Goal: Check status: Check status

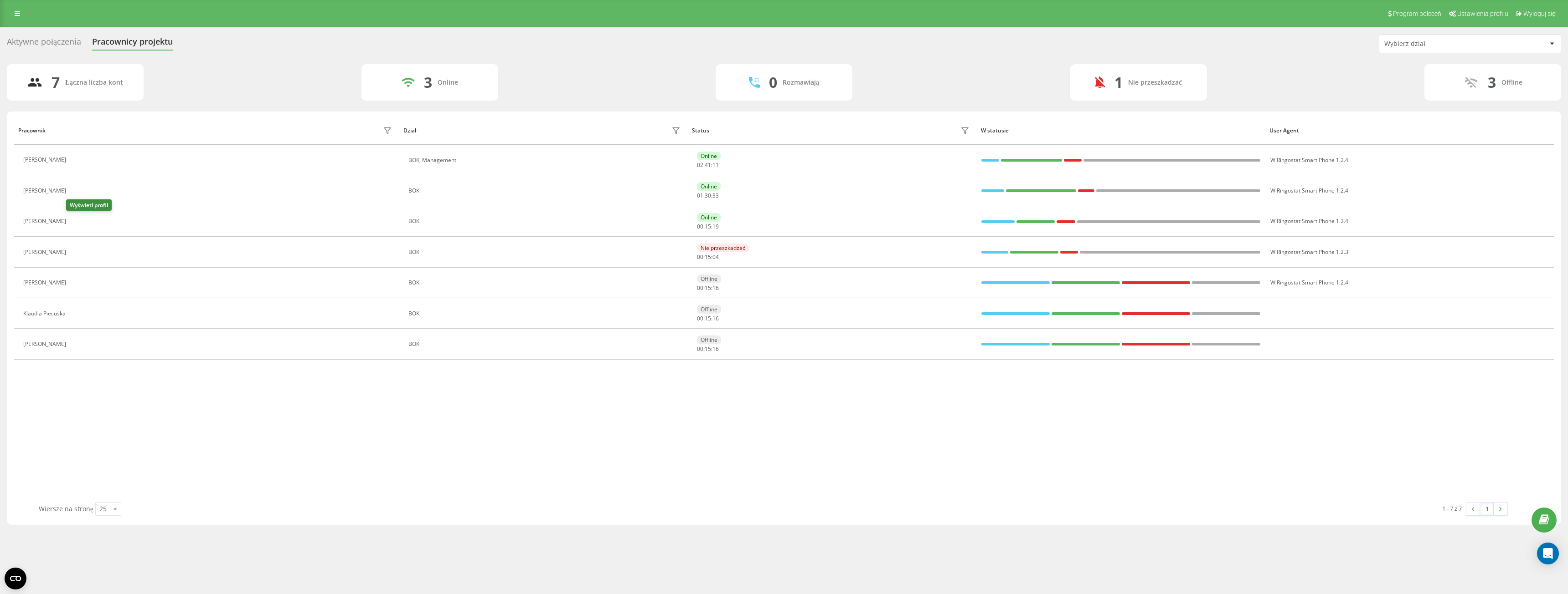
click at [73, 226] on button at bounding box center [76, 223] width 11 height 13
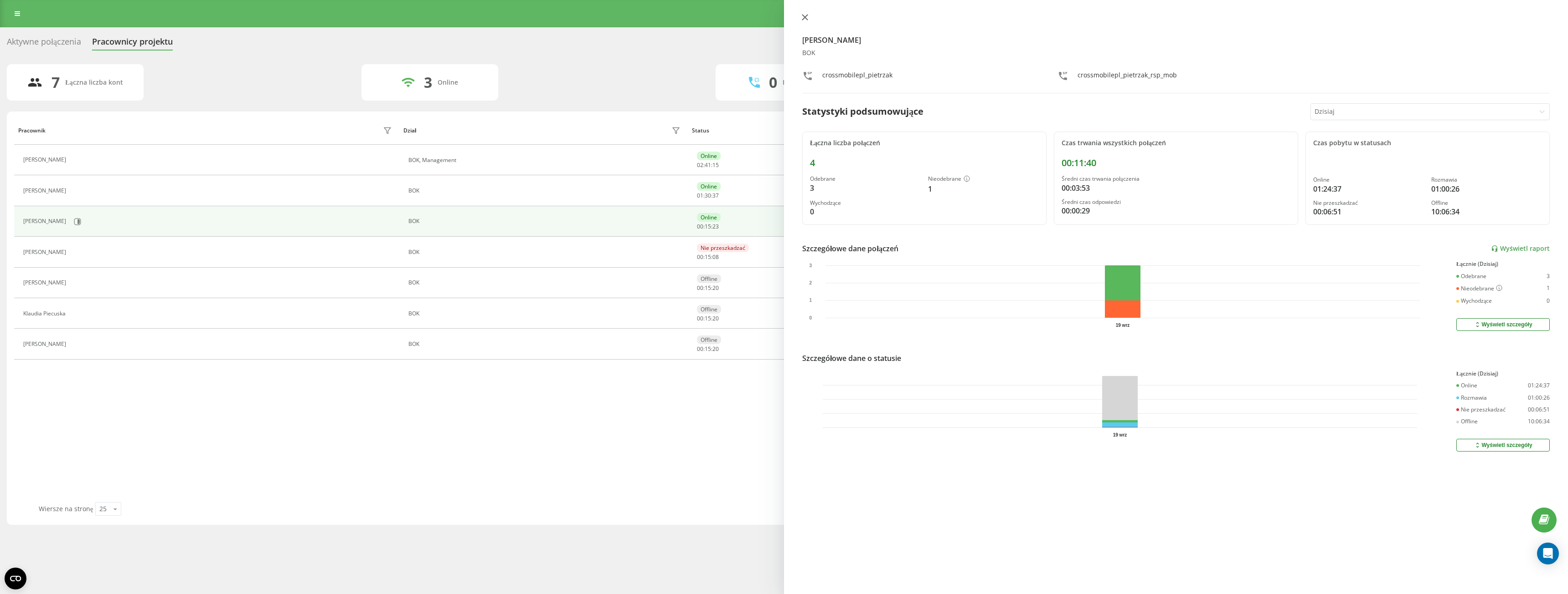
click at [806, 19] on icon at bounding box center [804, 17] width 6 height 6
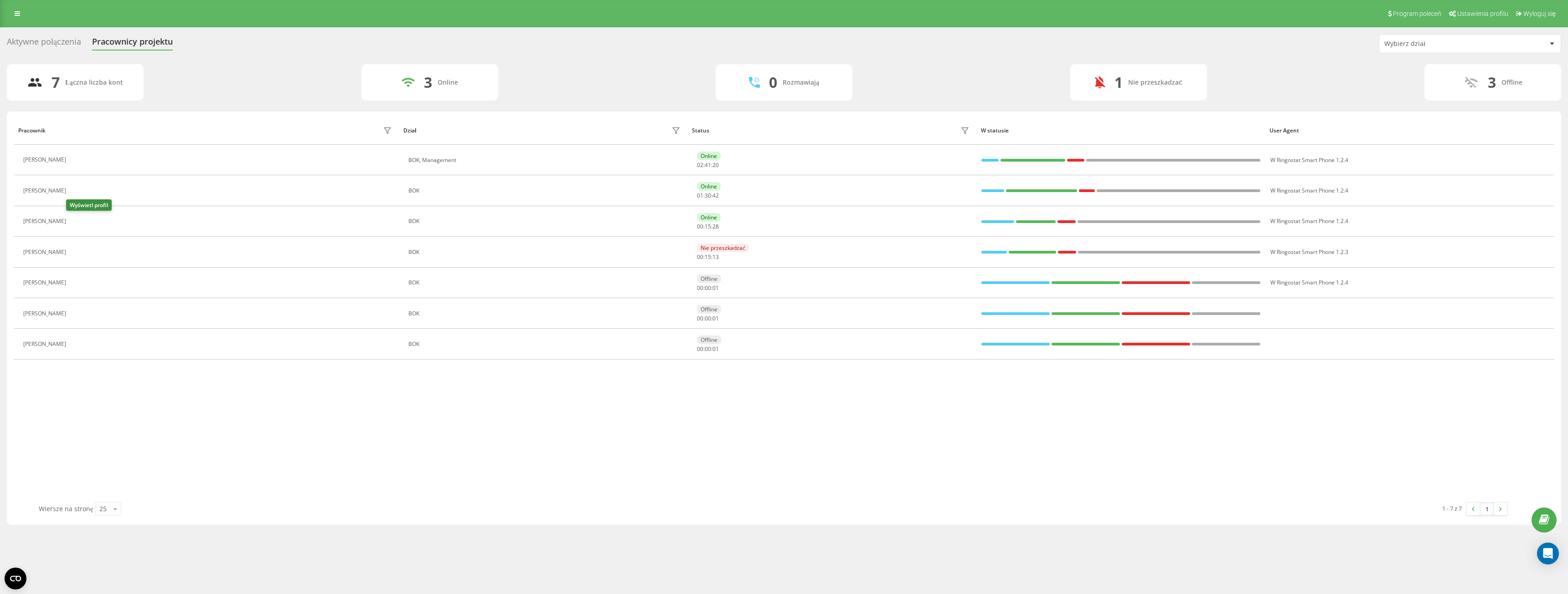
click at [71, 226] on button at bounding box center [76, 223] width 11 height 13
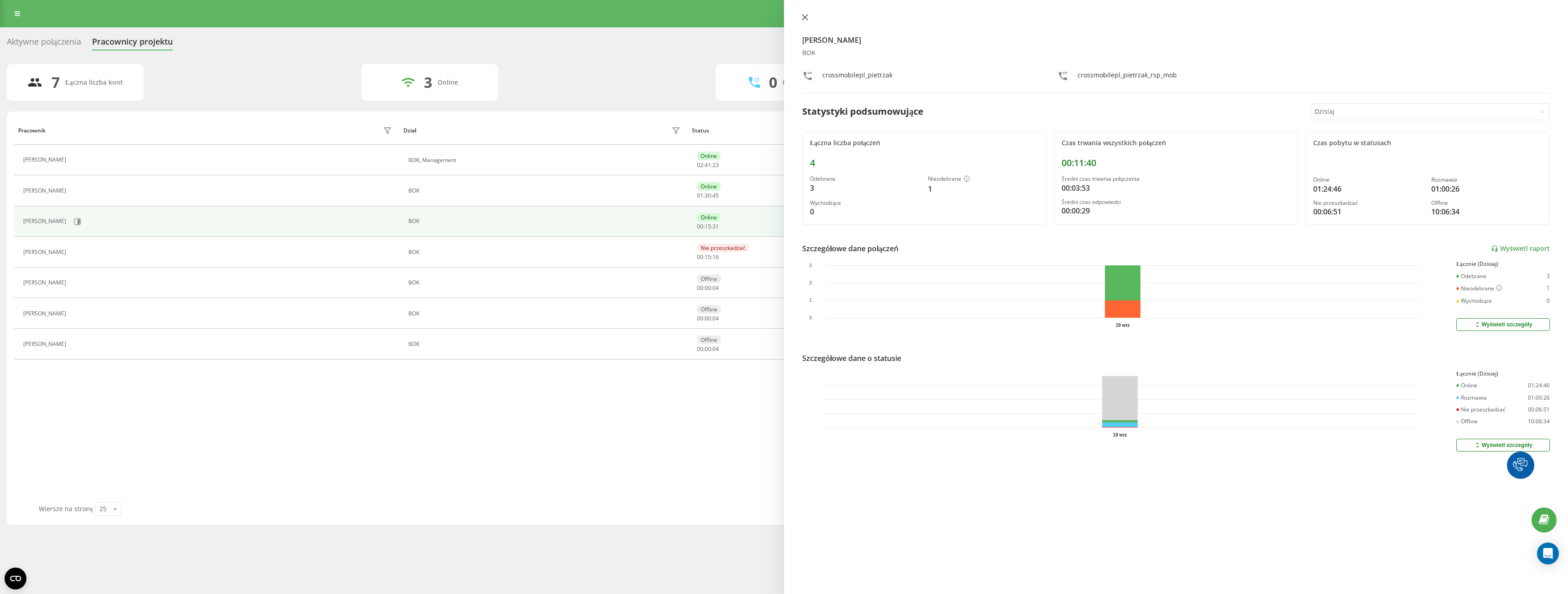
click at [807, 18] on icon at bounding box center [804, 17] width 6 height 6
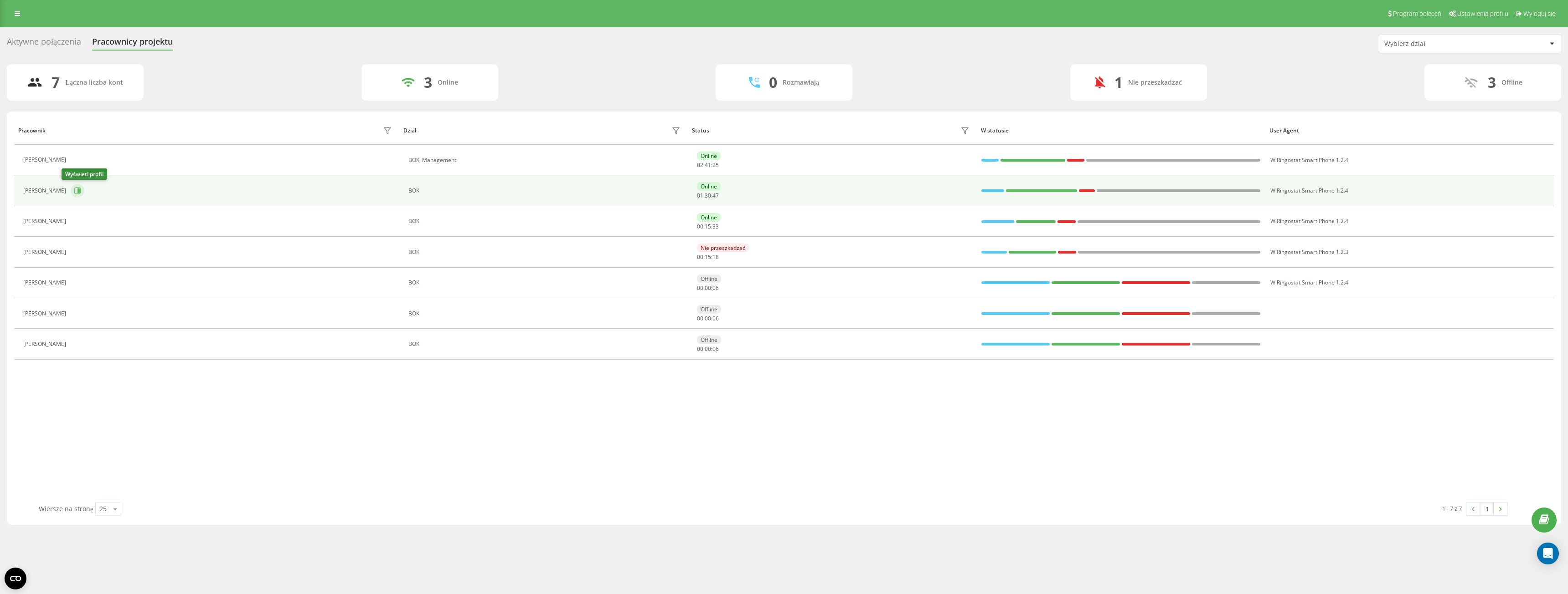
click at [77, 191] on icon at bounding box center [78, 190] width 2 height 5
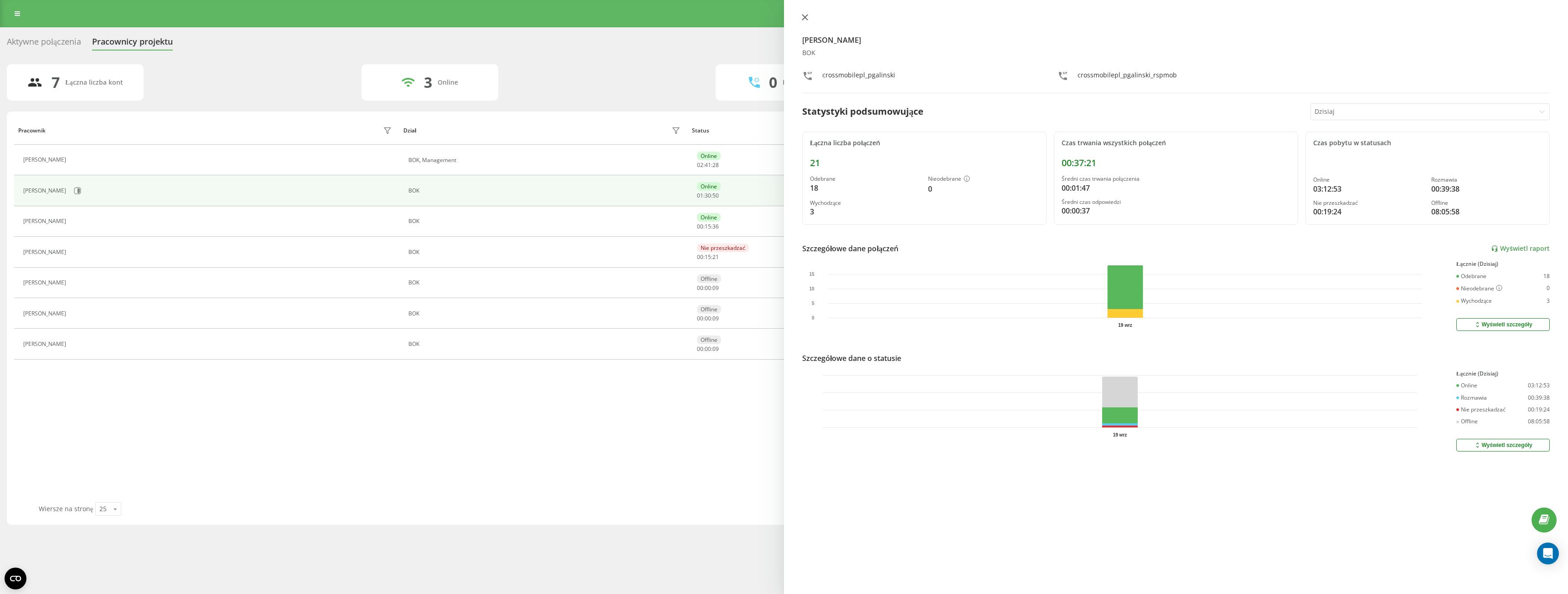
click at [807, 18] on icon at bounding box center [804, 17] width 6 height 6
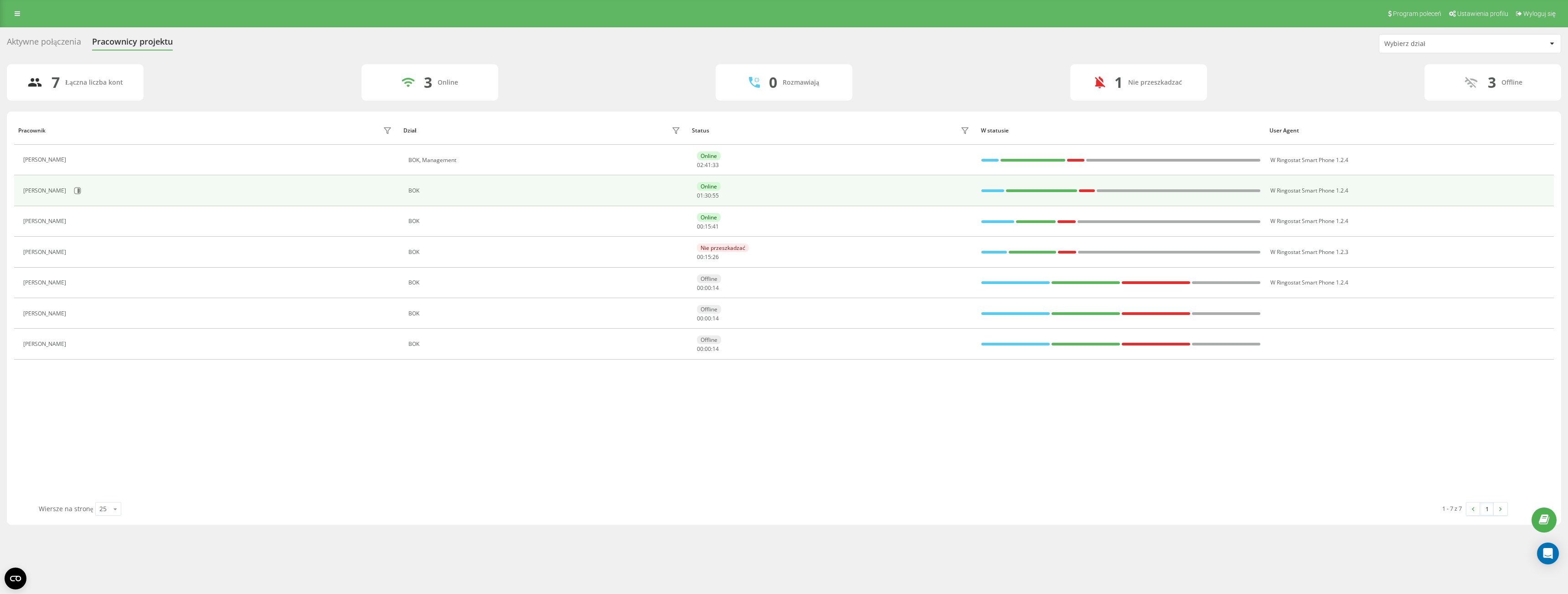
drag, startPoint x: 91, startPoint y: 162, endPoint x: 71, endPoint y: 205, distance: 47.4
click at [71, 205] on tbody "[PERSON_NAME] BOK, Management Online 02 : 41 : 33 W Ringostat Smart Phone 1.2.4…" at bounding box center [784, 252] width 1539 height 215
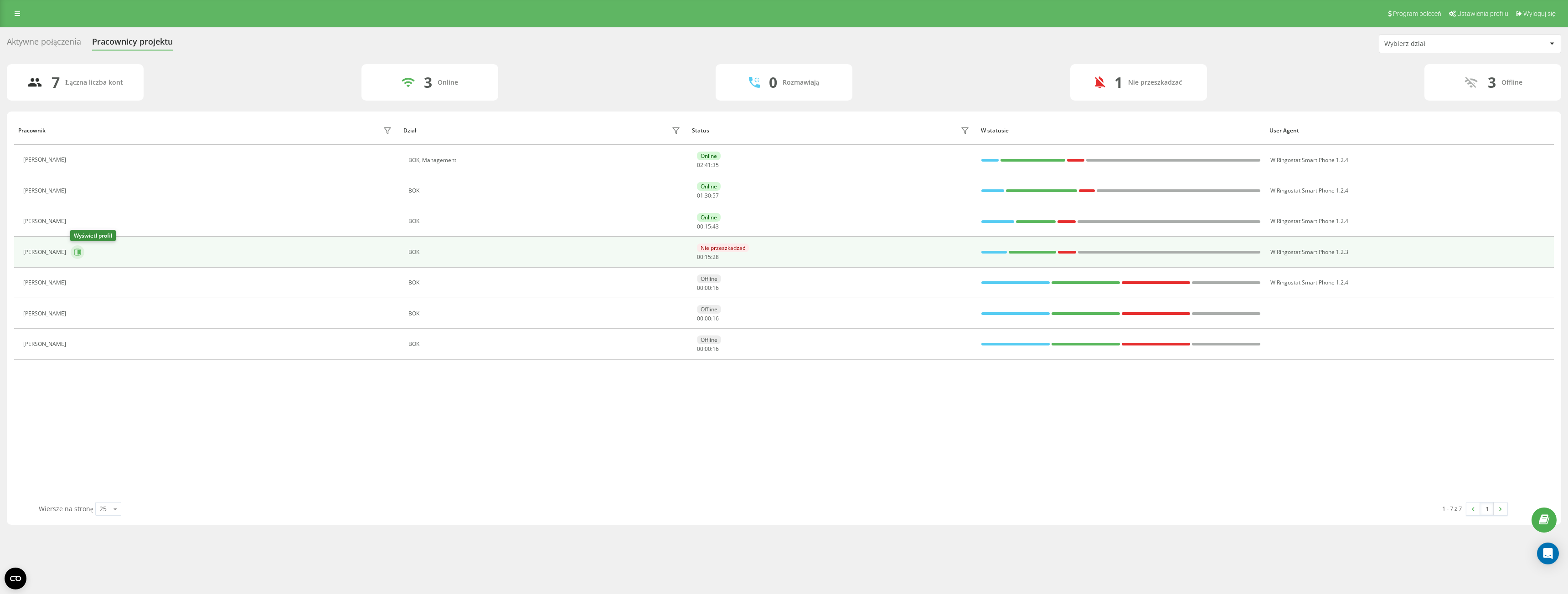
click at [81, 253] on button at bounding box center [77, 252] width 14 height 14
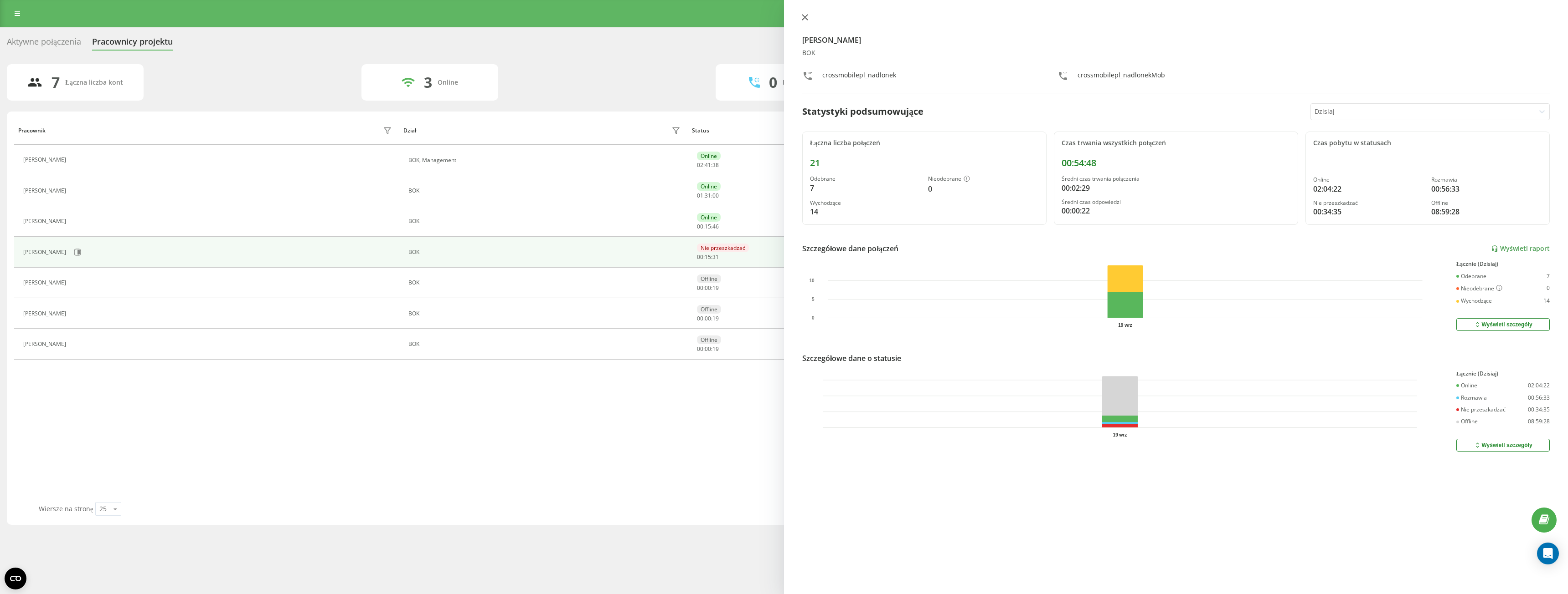
click at [806, 17] on icon at bounding box center [805, 17] width 5 height 5
